Goal: Complete application form

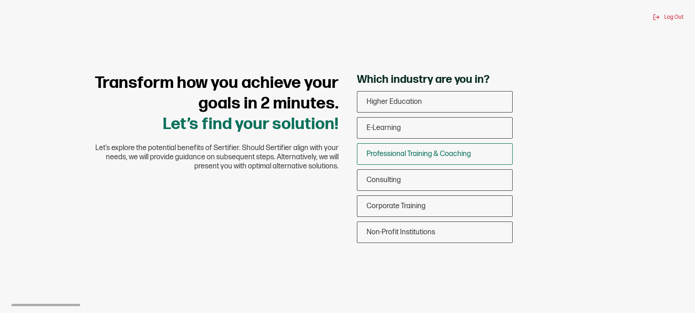
click at [457, 155] on span "Professional Training & Coaching" at bounding box center [419, 154] width 104 height 9
click at [0, 0] on input "Professional Training & Coaching" at bounding box center [0, 0] width 0 height 0
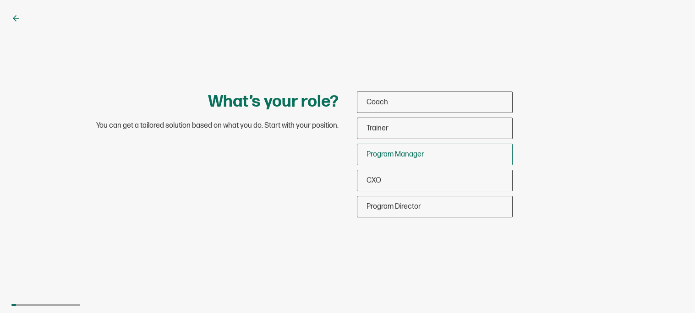
click at [459, 154] on div "Program Manager" at bounding box center [434, 155] width 155 height 22
click at [0, 0] on input "Program Manager" at bounding box center [0, 0] width 0 height 0
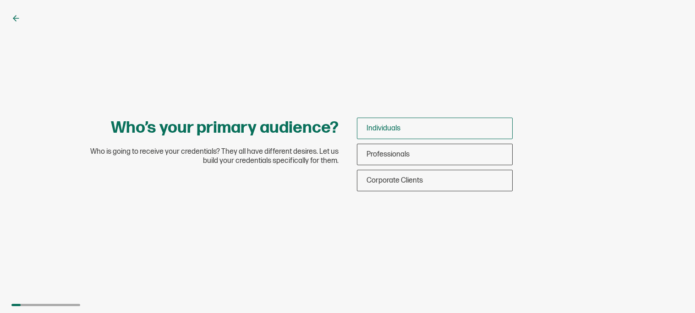
click at [446, 131] on div "Individuals" at bounding box center [434, 129] width 155 height 22
click at [0, 0] on input "Individuals" at bounding box center [0, 0] width 0 height 0
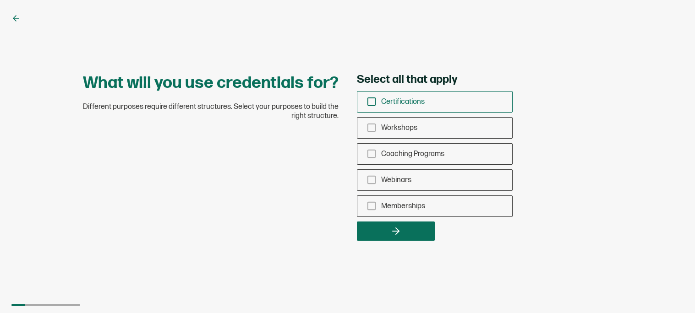
click at [416, 99] on span "Certifications" at bounding box center [403, 102] width 44 height 9
click at [0, 0] on input "Certifications" at bounding box center [0, 0] width 0 height 0
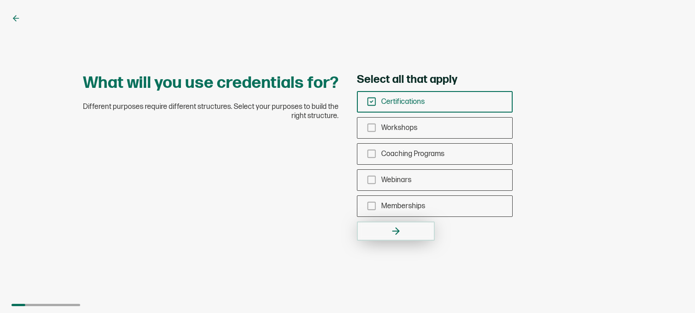
click at [391, 237] on button "button" at bounding box center [396, 231] width 78 height 19
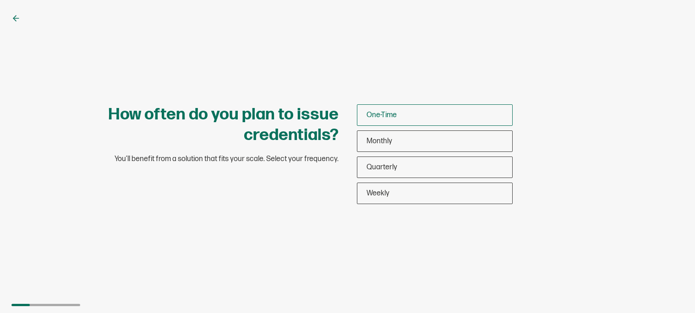
click at [425, 113] on div "One-Time" at bounding box center [434, 115] width 155 height 22
click at [0, 0] on input "One-Time" at bounding box center [0, 0] width 0 height 0
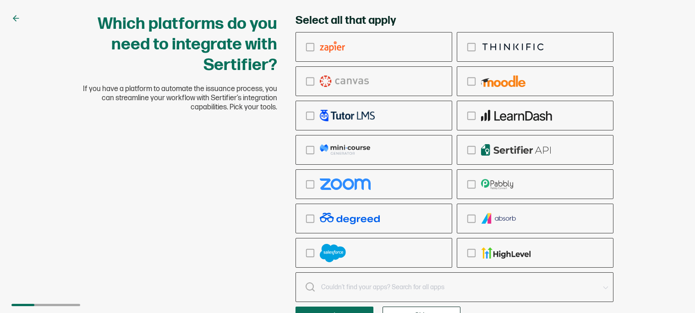
click at [643, 137] on div "Which platforms do you need to integrate with Sertifier? If you have a platform…" at bounding box center [347, 156] width 695 height 313
